Goal: Navigation & Orientation: Find specific page/section

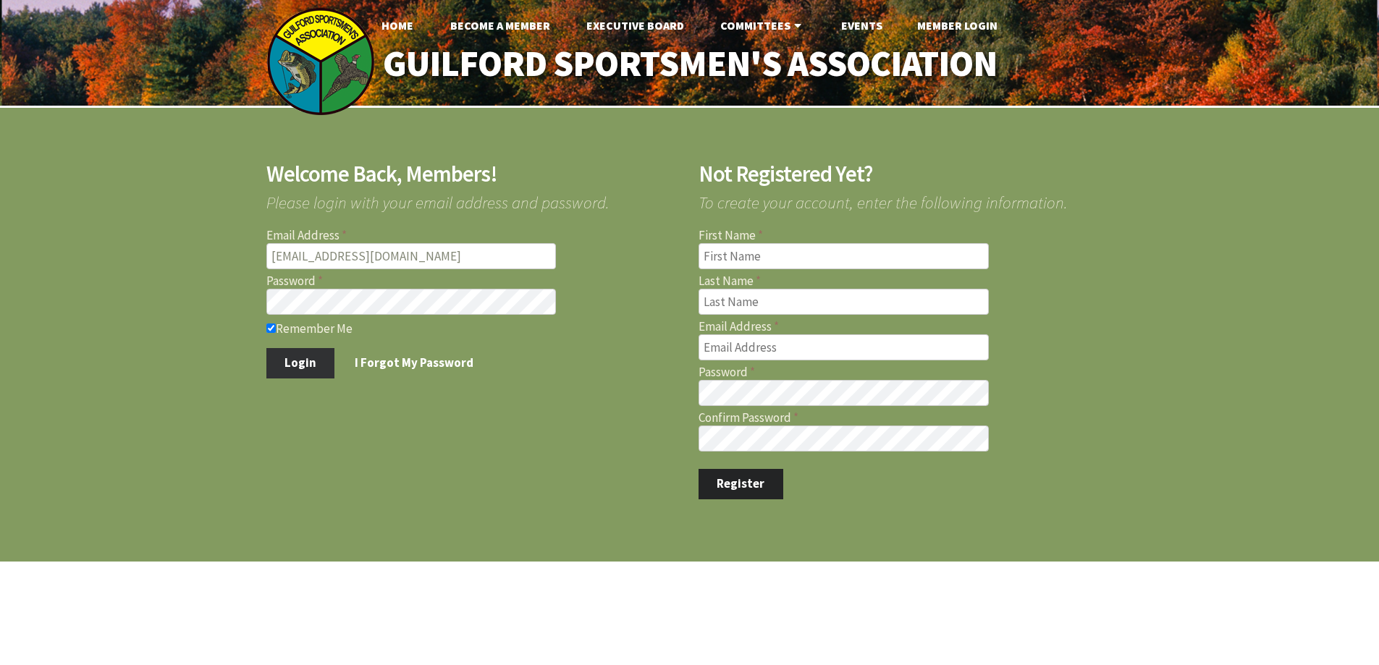
type input "[EMAIL_ADDRESS][DOMAIN_NAME]"
click at [314, 362] on button "Login" at bounding box center [300, 363] width 69 height 30
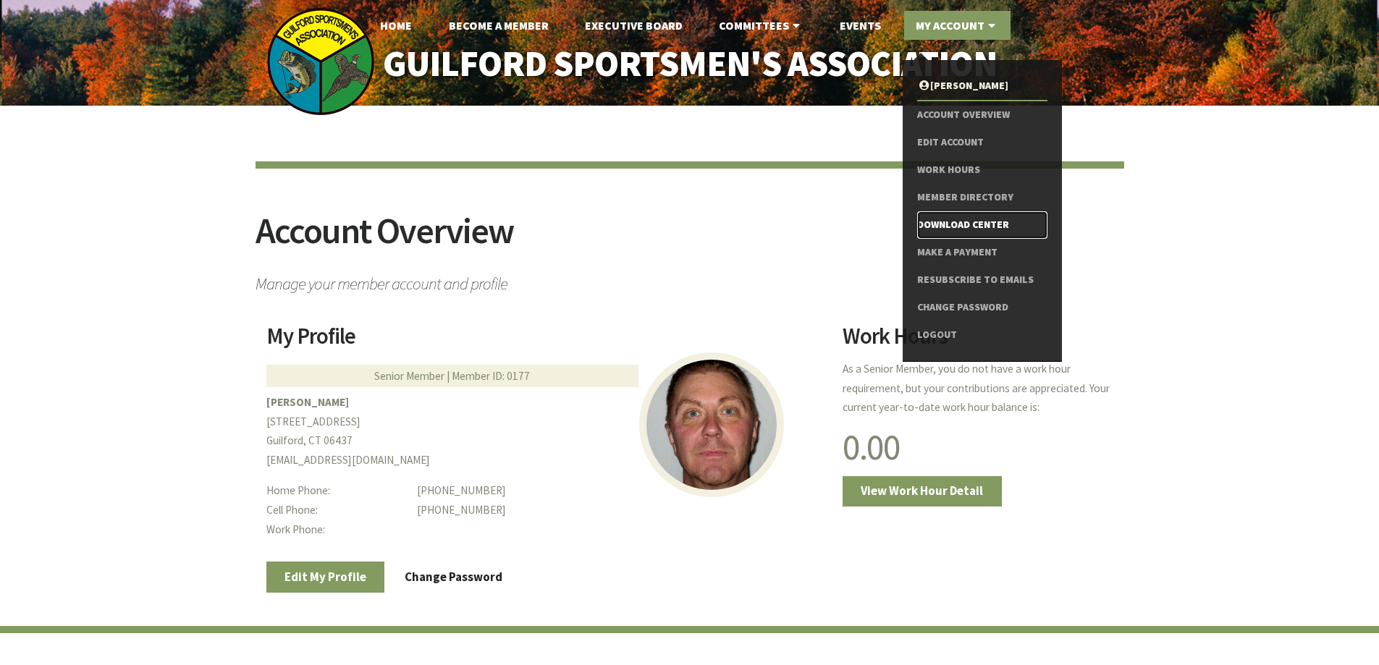
click at [953, 224] on link "Download Center" at bounding box center [982, 225] width 130 height 28
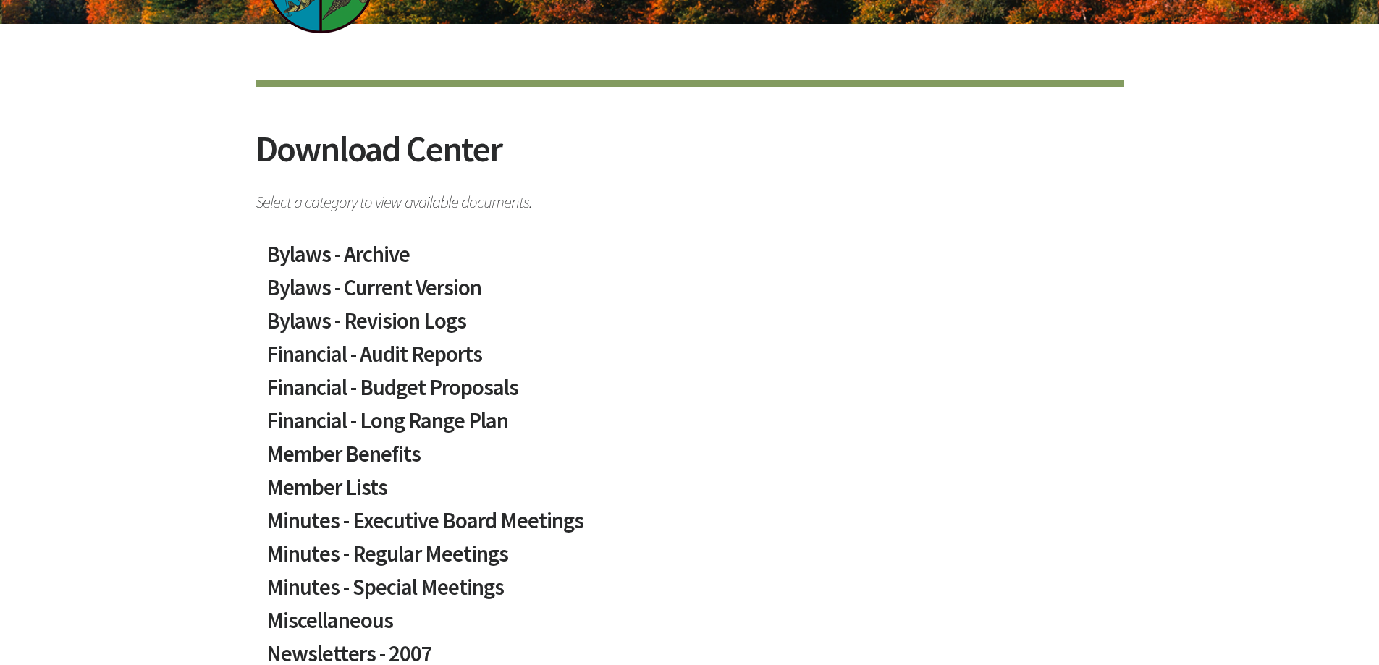
scroll to position [217, 0]
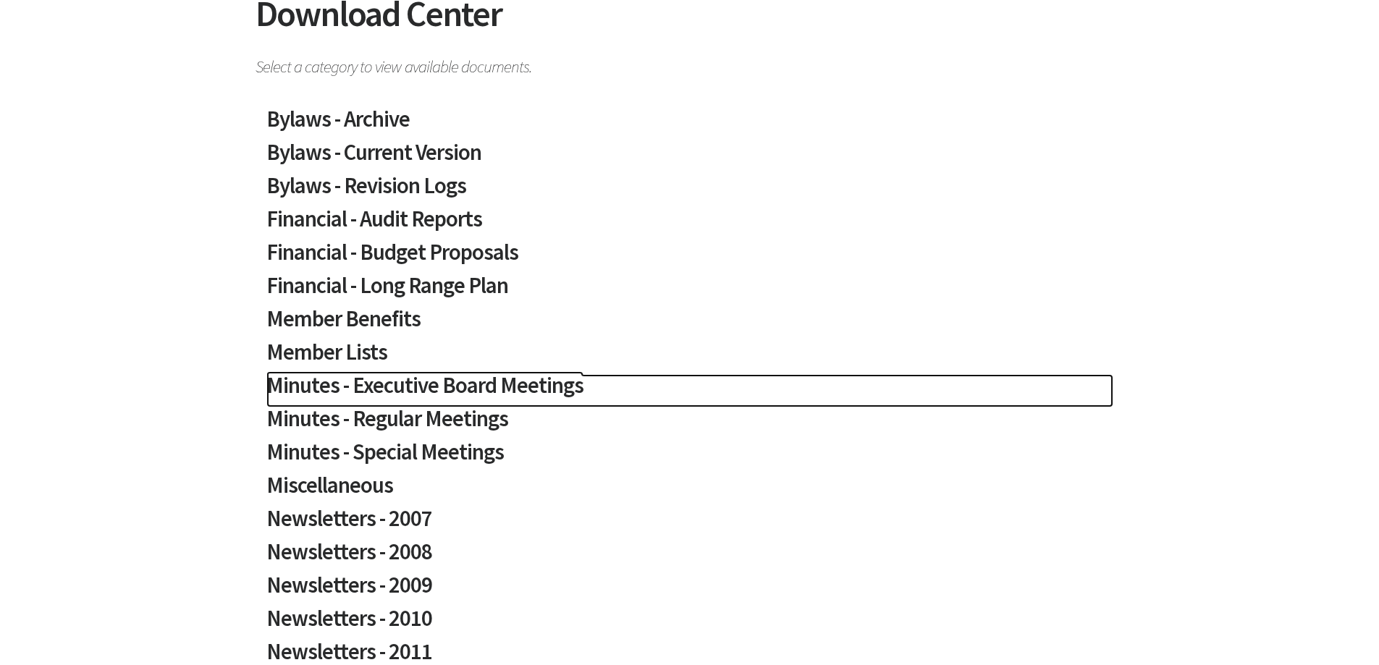
click at [433, 389] on h2 "Minutes - Executive Board Meetings" at bounding box center [689, 390] width 847 height 33
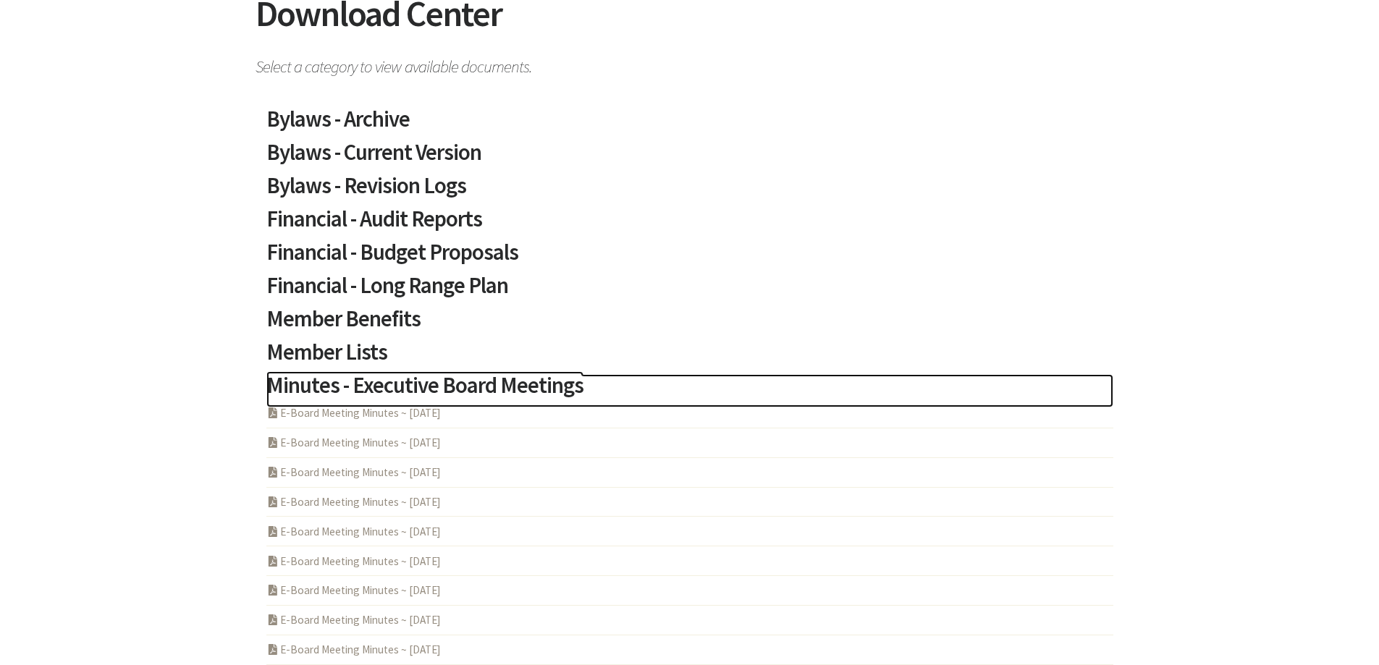
click at [484, 382] on h2 "Minutes - Executive Board Meetings" at bounding box center [689, 390] width 847 height 33
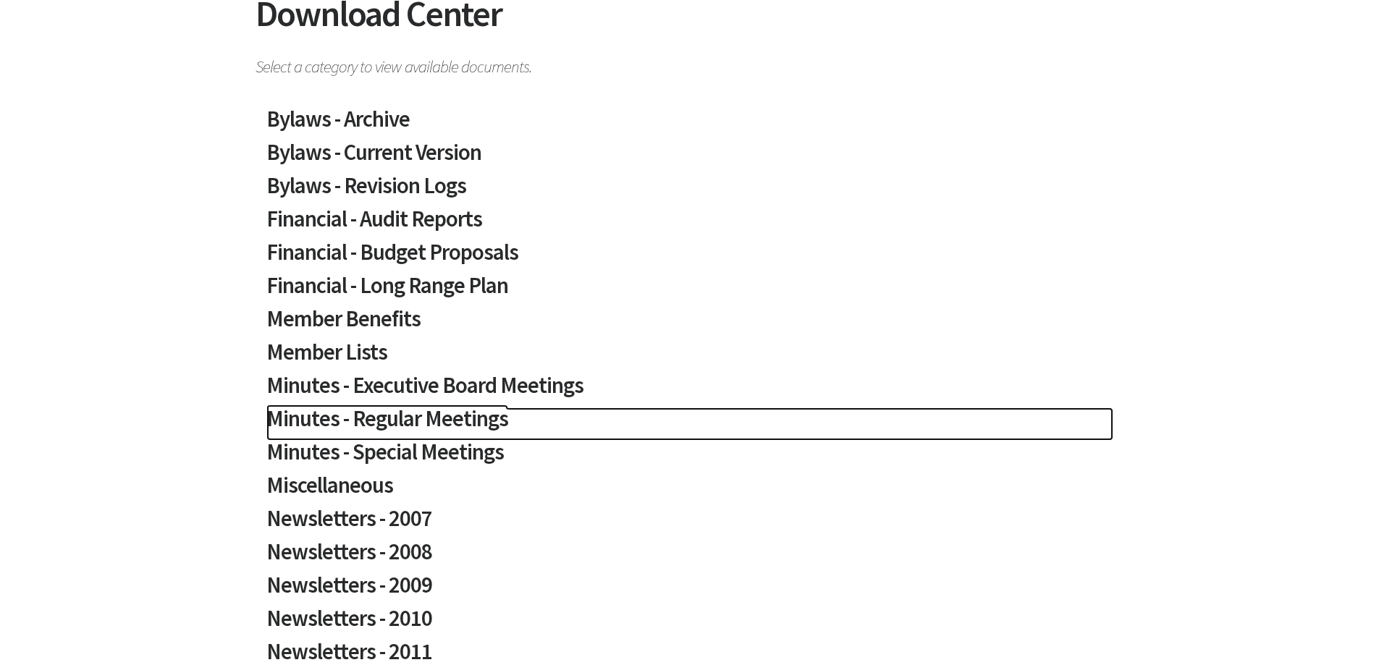
click at [440, 418] on h2 "Minutes - Regular Meetings" at bounding box center [689, 424] width 847 height 33
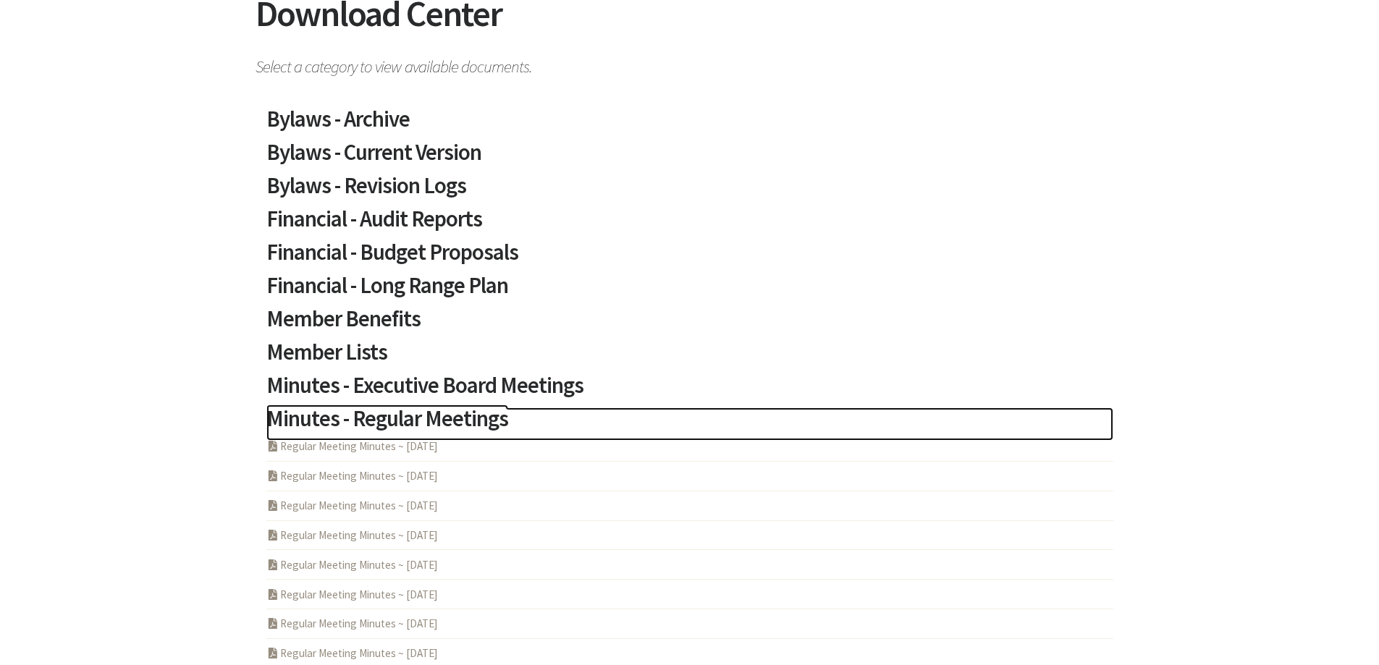
click at [442, 415] on h2 "Minutes - Regular Meetings" at bounding box center [689, 424] width 847 height 33
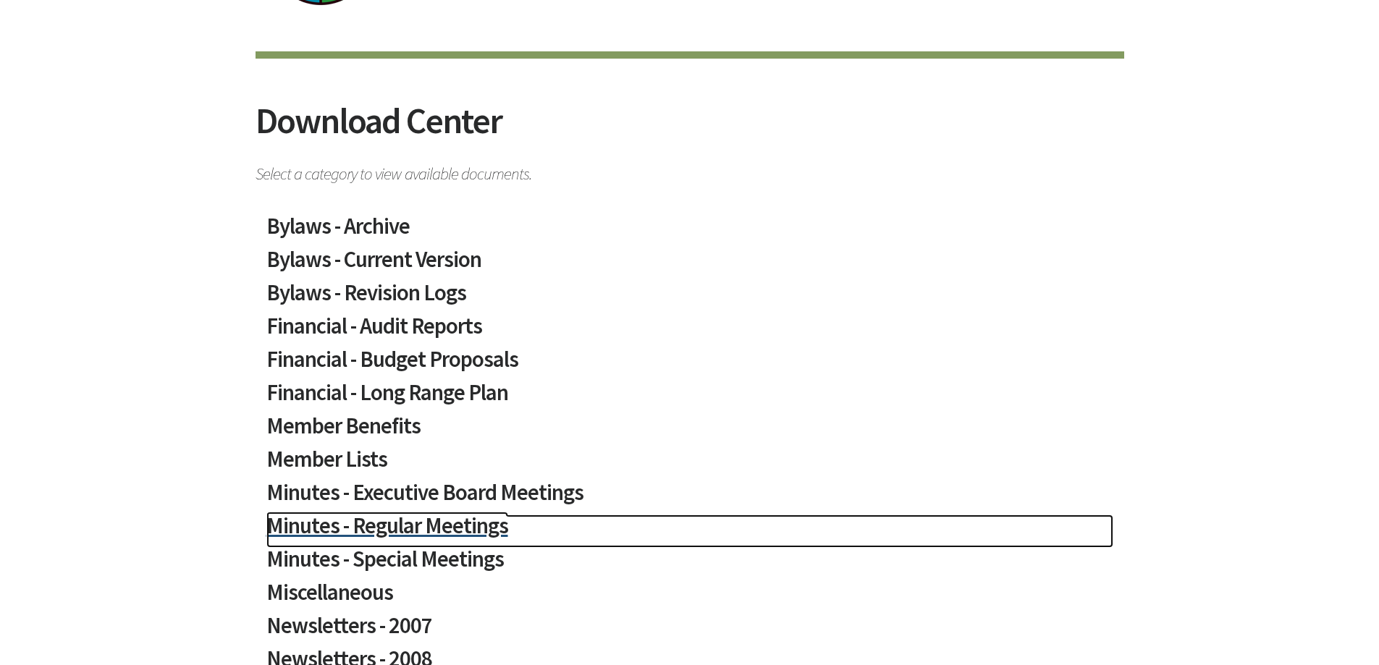
scroll to position [0, 0]
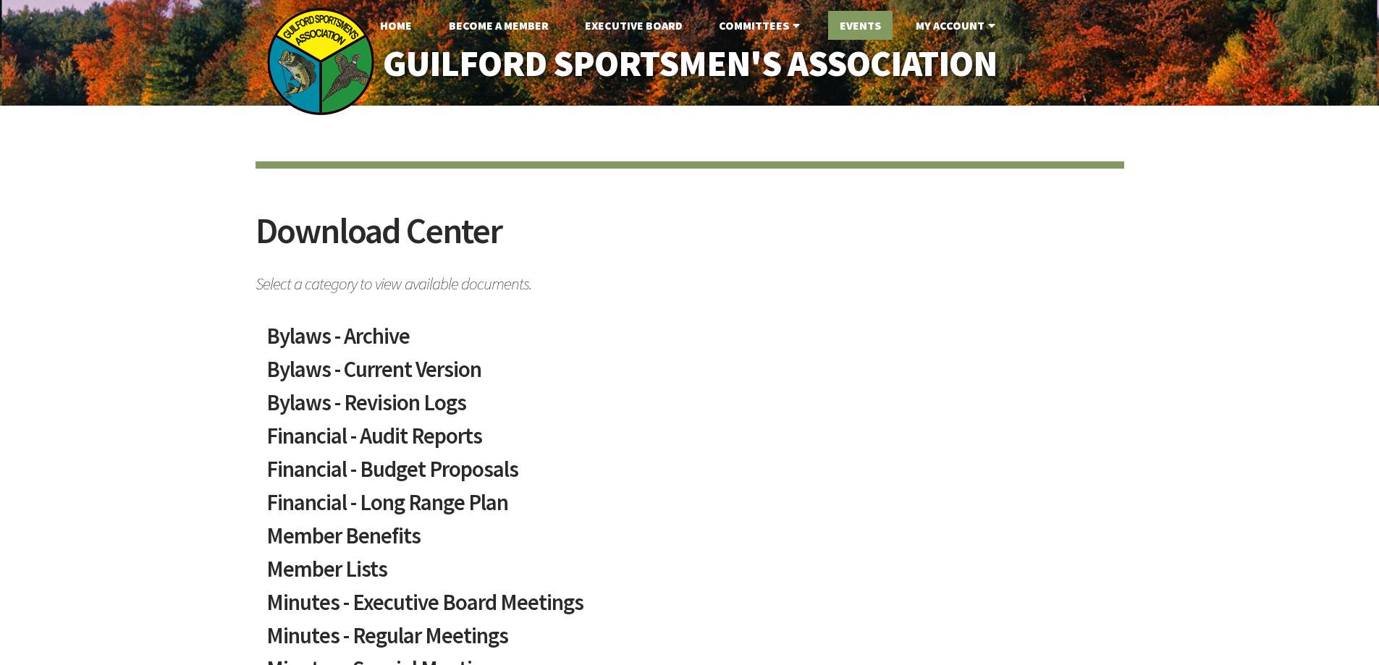
click at [867, 26] on link "Events" at bounding box center [860, 25] width 64 height 29
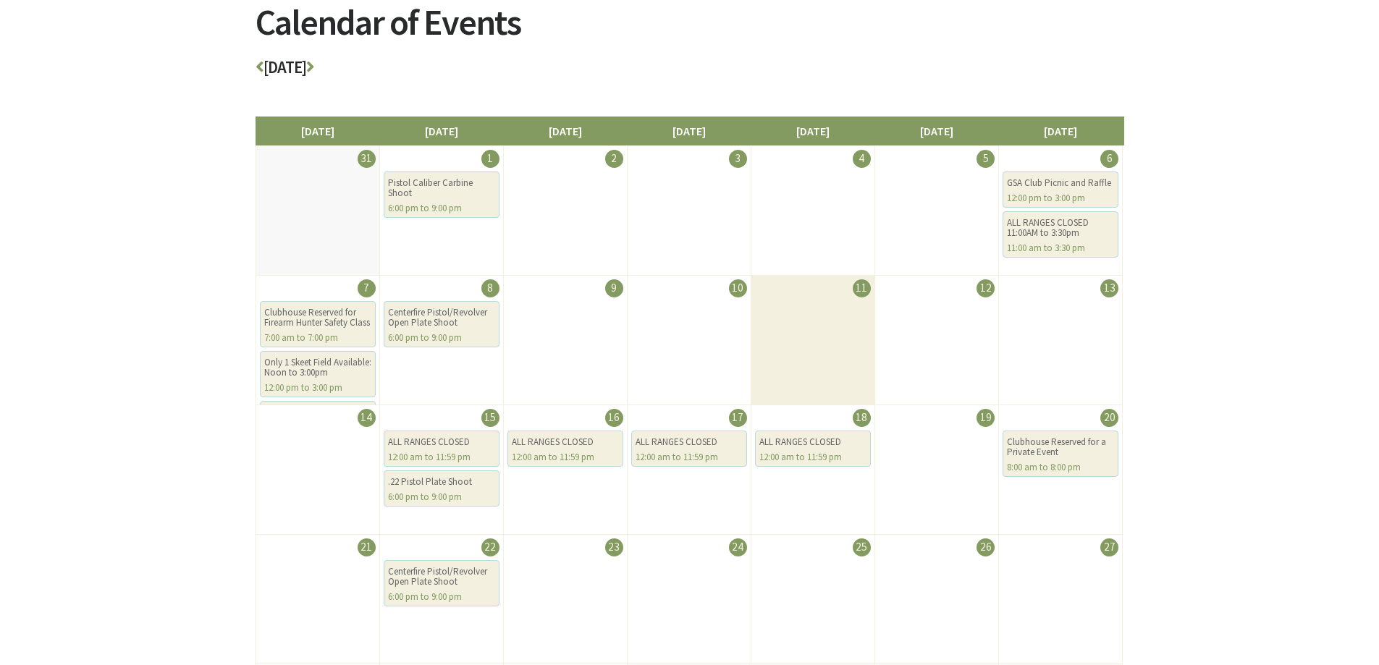
scroll to position [217, 0]
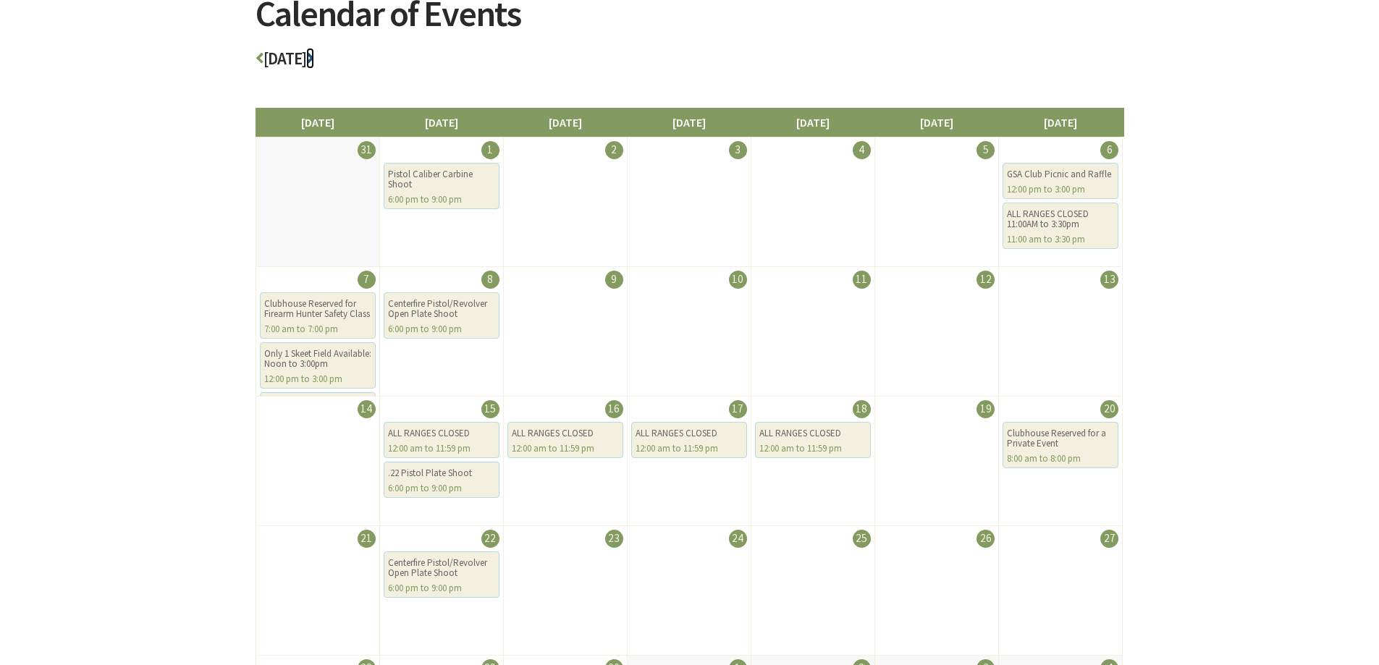
click at [314, 58] on icon at bounding box center [310, 58] width 8 height 17
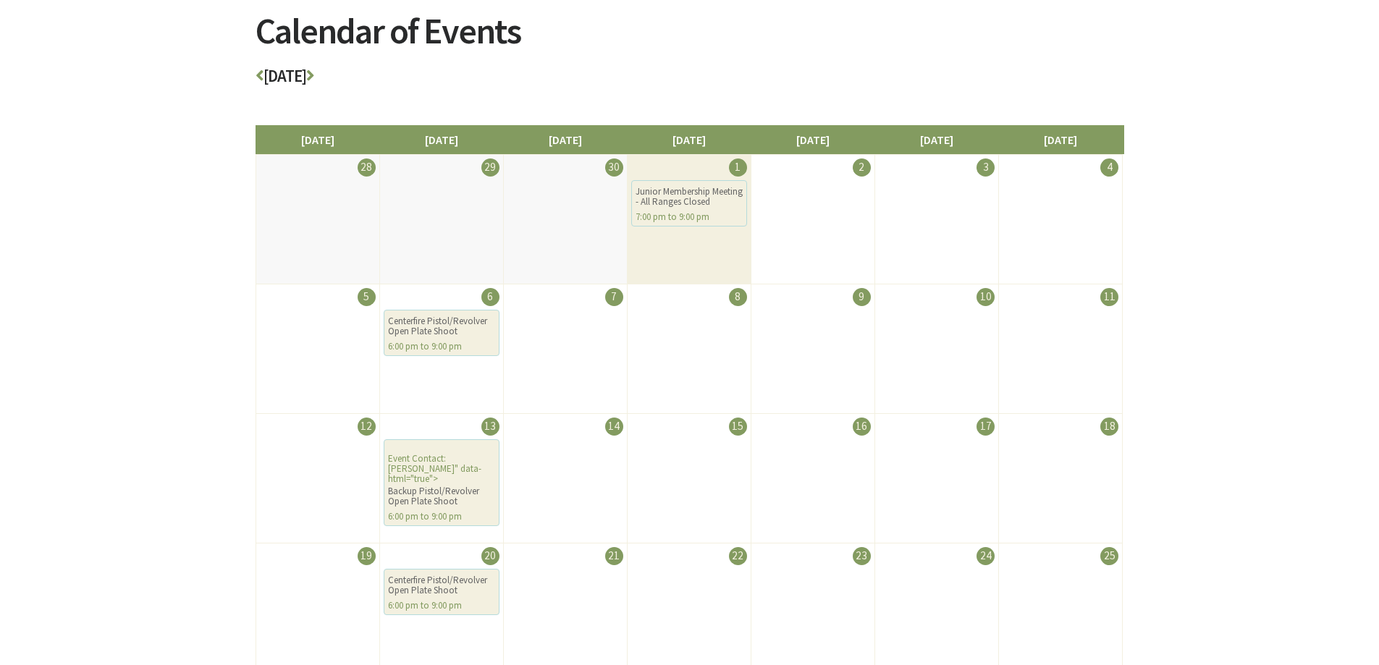
scroll to position [217, 0]
